Goal: Information Seeking & Learning: Learn about a topic

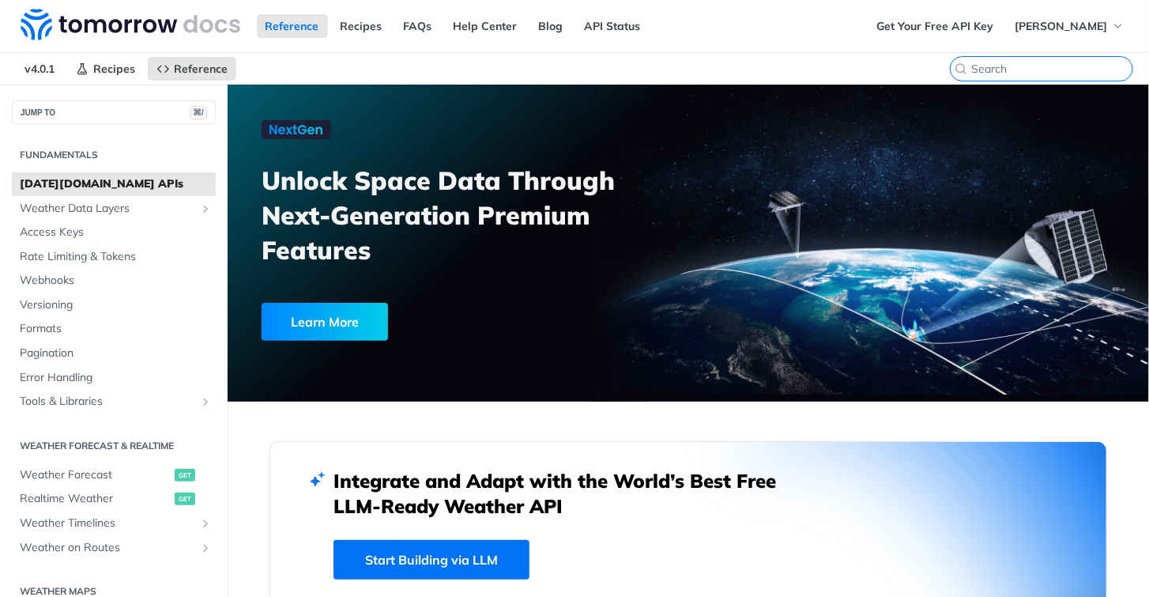
click at [1044, 72] on input "search" at bounding box center [1051, 69] width 161 height 14
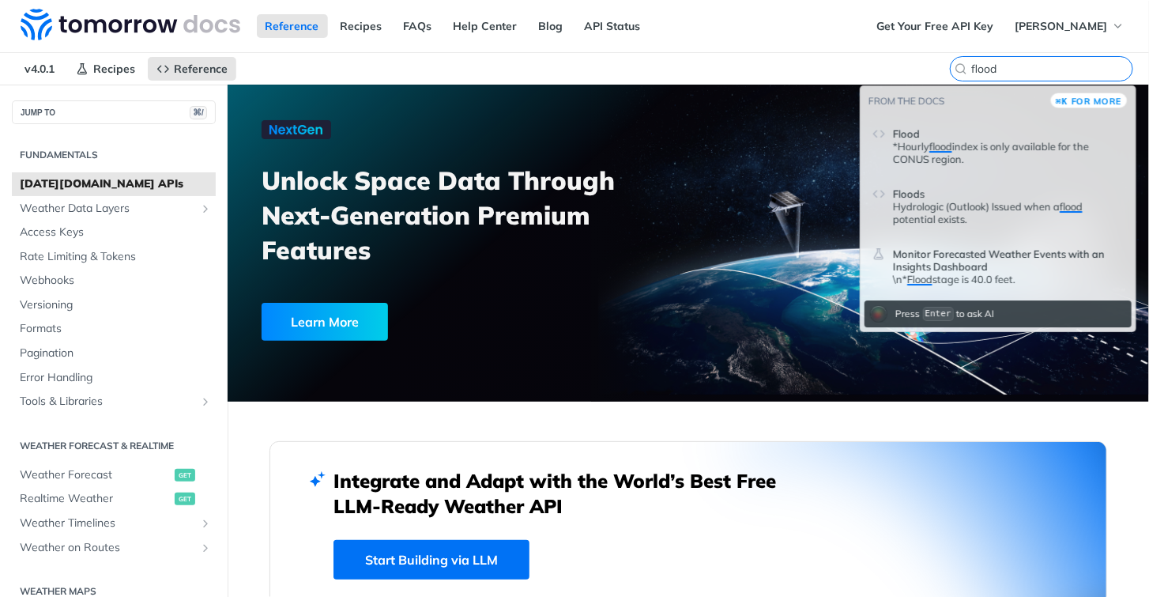
click at [1035, 64] on input "flood" at bounding box center [1051, 69] width 161 height 14
type input "flood index"
click at [1036, 153] on p "*Hourly flood index is only available for the CONUS region." at bounding box center [1008, 152] width 231 height 25
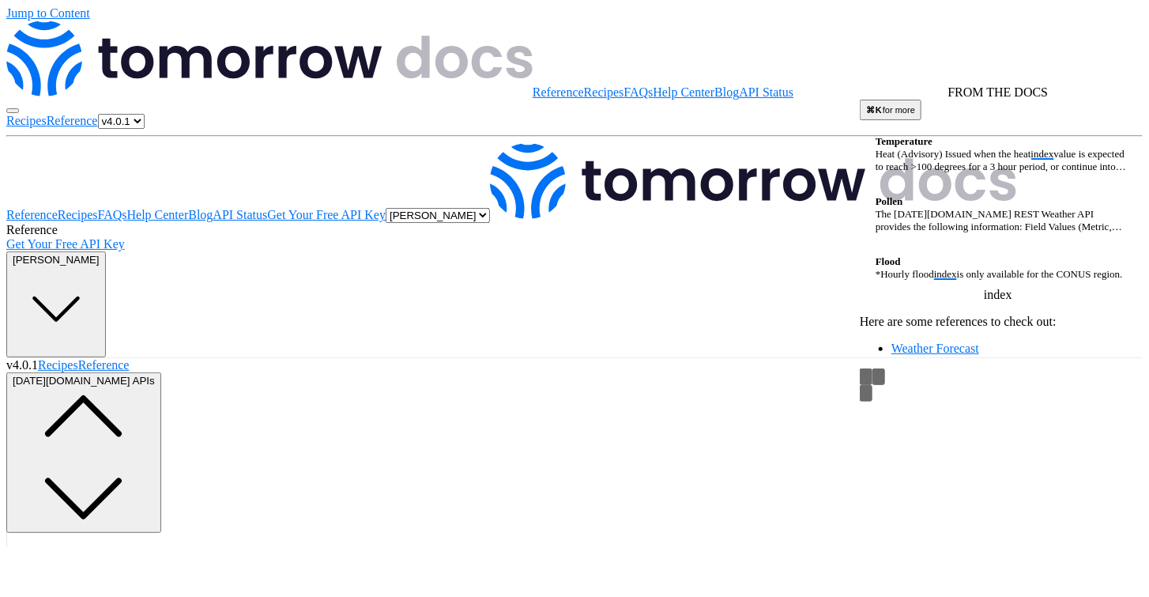
type input "index"
click at [957, 273] on span "index" at bounding box center [945, 274] width 23 height 12
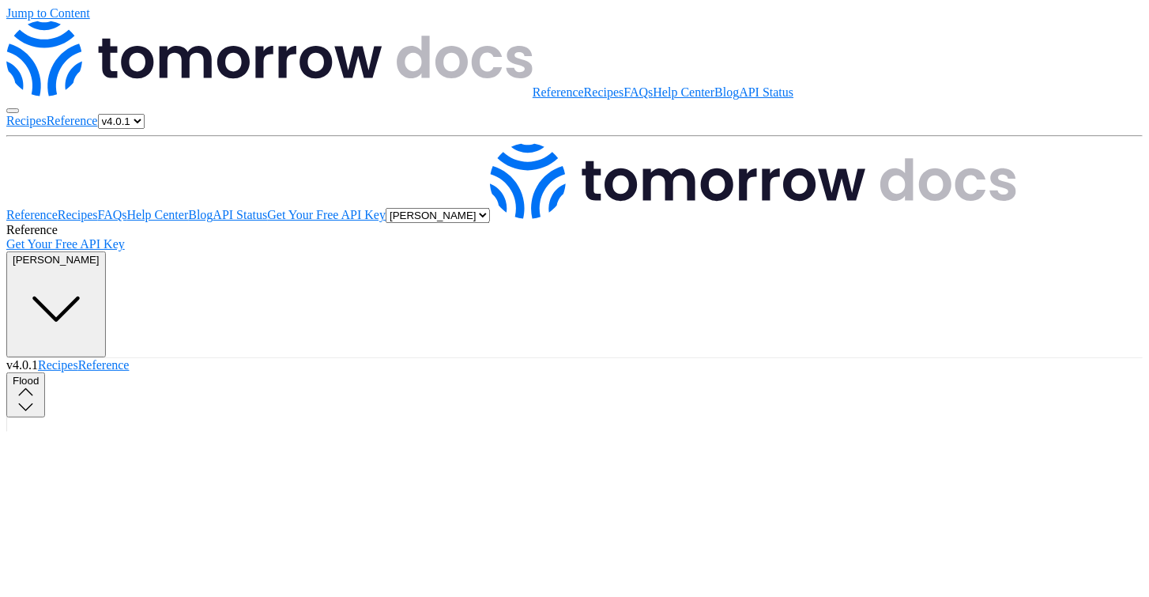
scroll to position [113, 0]
